Goal: Information Seeking & Learning: Learn about a topic

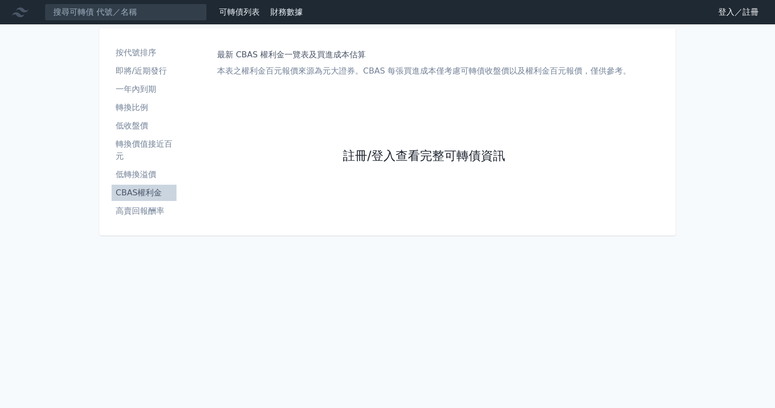
click at [393, 161] on link "註冊/登入查看完整可轉債資訊" at bounding box center [424, 156] width 162 height 16
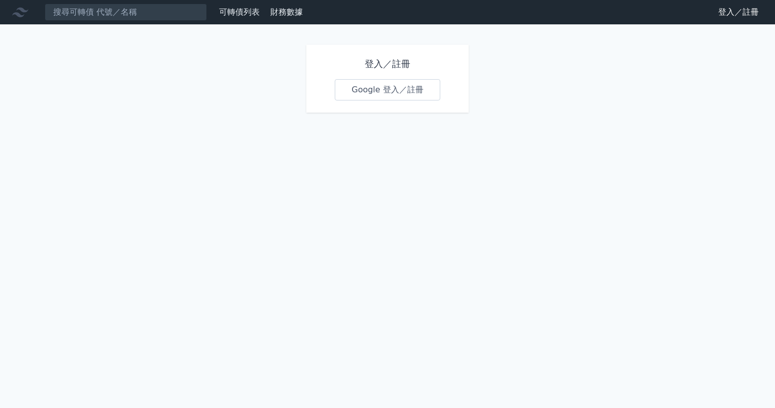
click at [371, 88] on link "Google 登入／註冊" at bounding box center [388, 89] width 106 height 21
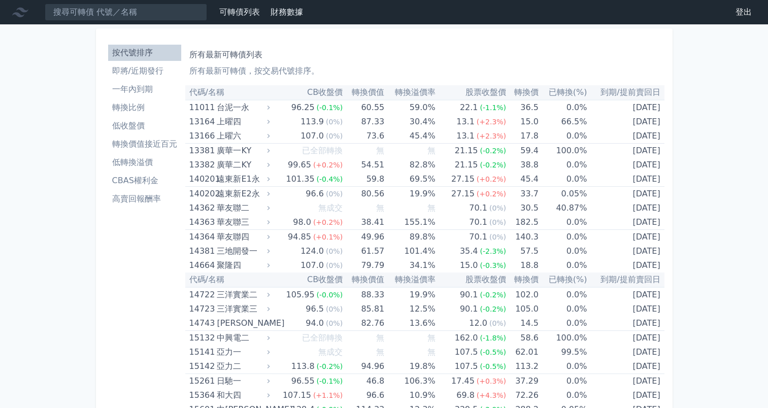
click at [151, 185] on li "CBAS權利金" at bounding box center [144, 181] width 73 height 12
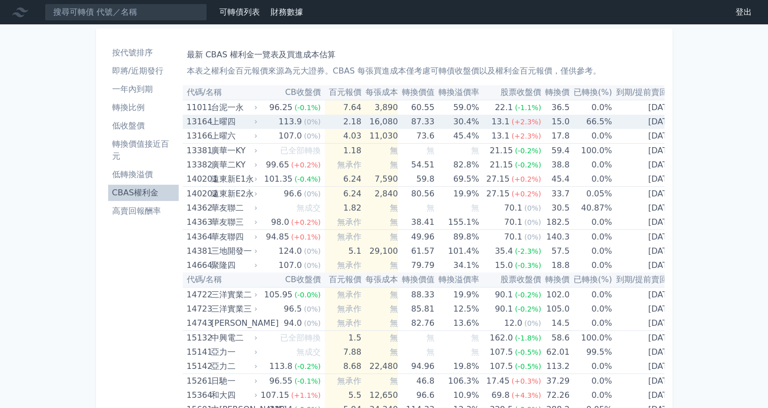
scroll to position [4901, 0]
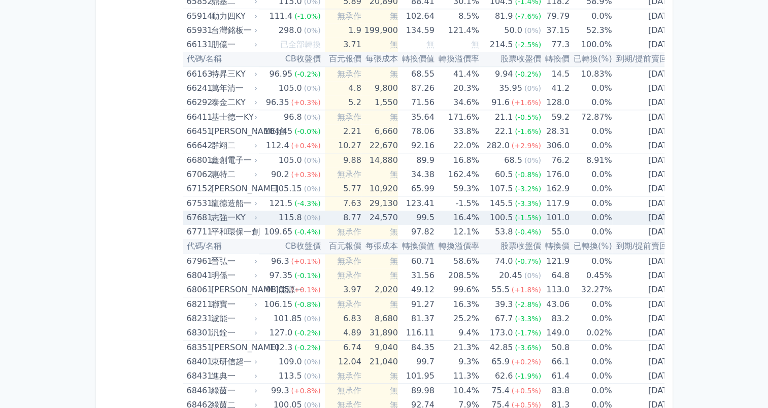
click at [337, 211] on td "8.77" at bounding box center [343, 218] width 37 height 14
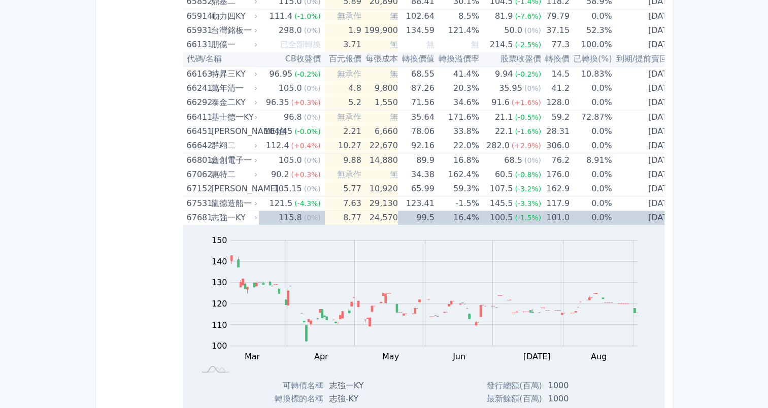
click at [287, 211] on div "115.8" at bounding box center [289, 218] width 27 height 14
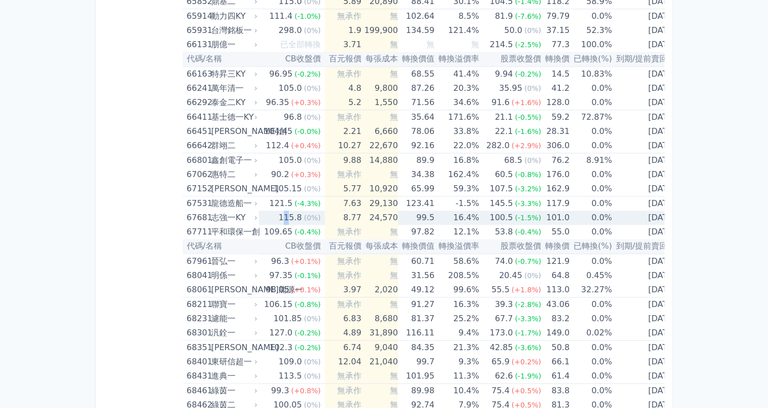
click at [286, 211] on div "115.8" at bounding box center [289, 218] width 27 height 14
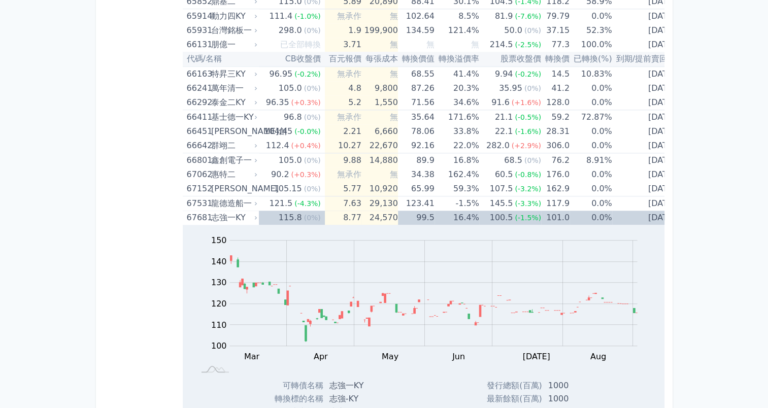
drag, startPoint x: 286, startPoint y: 206, endPoint x: 330, endPoint y: 205, distance: 44.6
click at [330, 211] on td "8.77" at bounding box center [343, 218] width 37 height 14
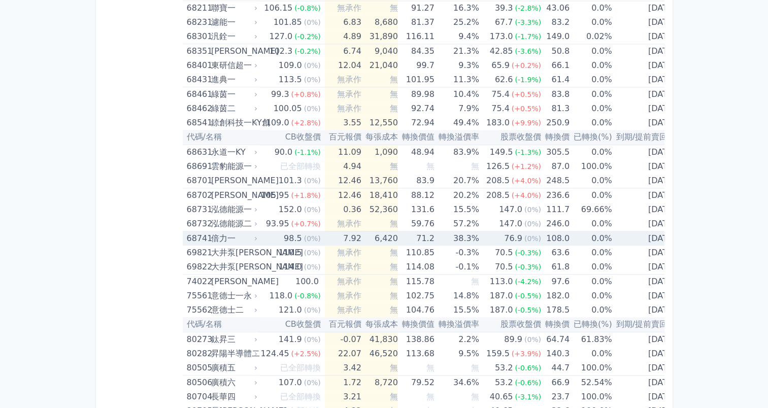
scroll to position [5230, 0]
